Goal: Communication & Community: Share content

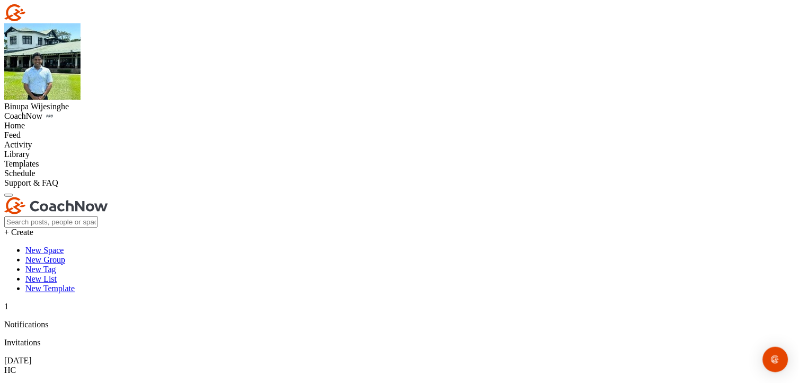
click at [37, 121] on div "Home" at bounding box center [399, 126] width 791 height 10
drag, startPoint x: 341, startPoint y: 165, endPoint x: 340, endPoint y: 159, distance: 6.4
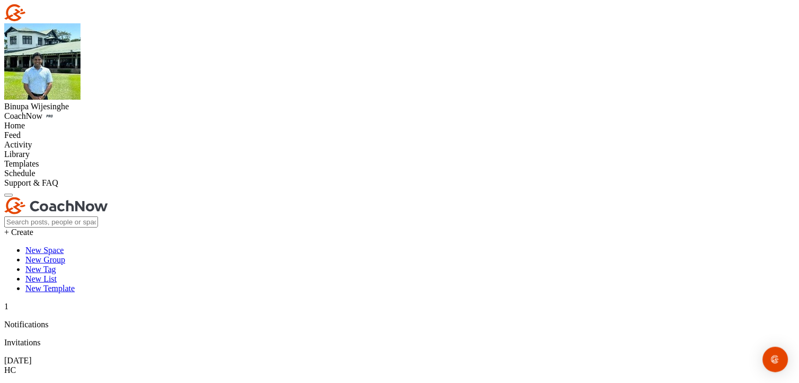
paste textarea "7. Loremip, Dolo Sitametcon Adipi (Elitsed Doeiu) Te incididun utlabor et dolor…"
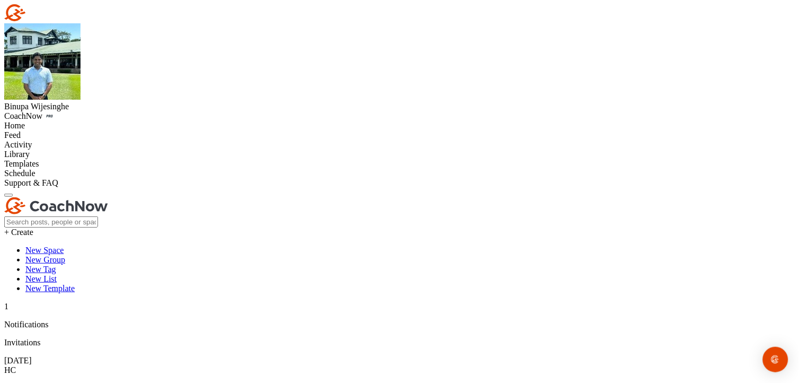
type textarea "1. Loremip, Dolo Sitametcon Adipi (Elitsed Doeiu) Te incididun utlabor et dolor…"
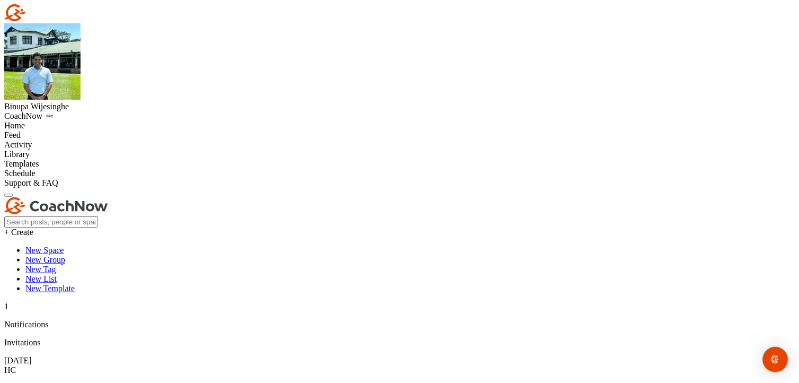
scroll to position [0, 0]
